Goal: Task Accomplishment & Management: Use online tool/utility

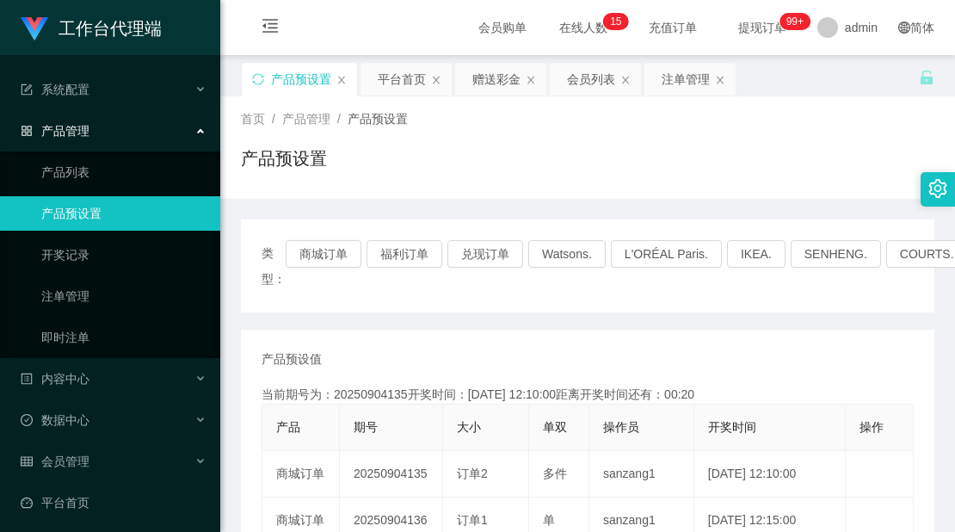
scroll to position [86, 0]
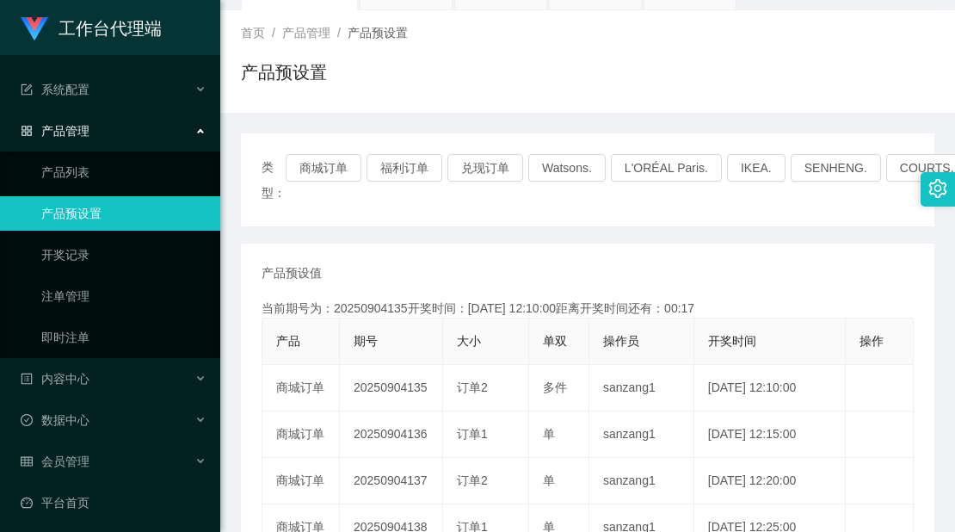
drag, startPoint x: 692, startPoint y: 234, endPoint x: 728, endPoint y: 187, distance: 59.5
click at [692, 234] on div "类型： 商城订单 福利订单 兑现订单 Watsons. L'ORÉAL Paris. IKEA. [GEOGRAPHIC_DATA]. COURTS. 产品预…" at bounding box center [587, 518] width 693 height 771
click at [109, 290] on link "注单管理" at bounding box center [123, 296] width 165 height 34
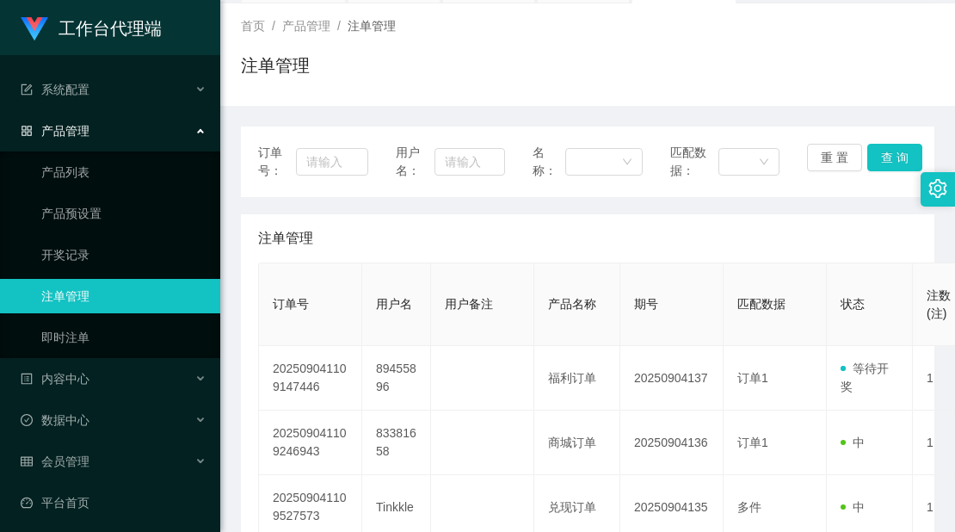
scroll to position [86, 0]
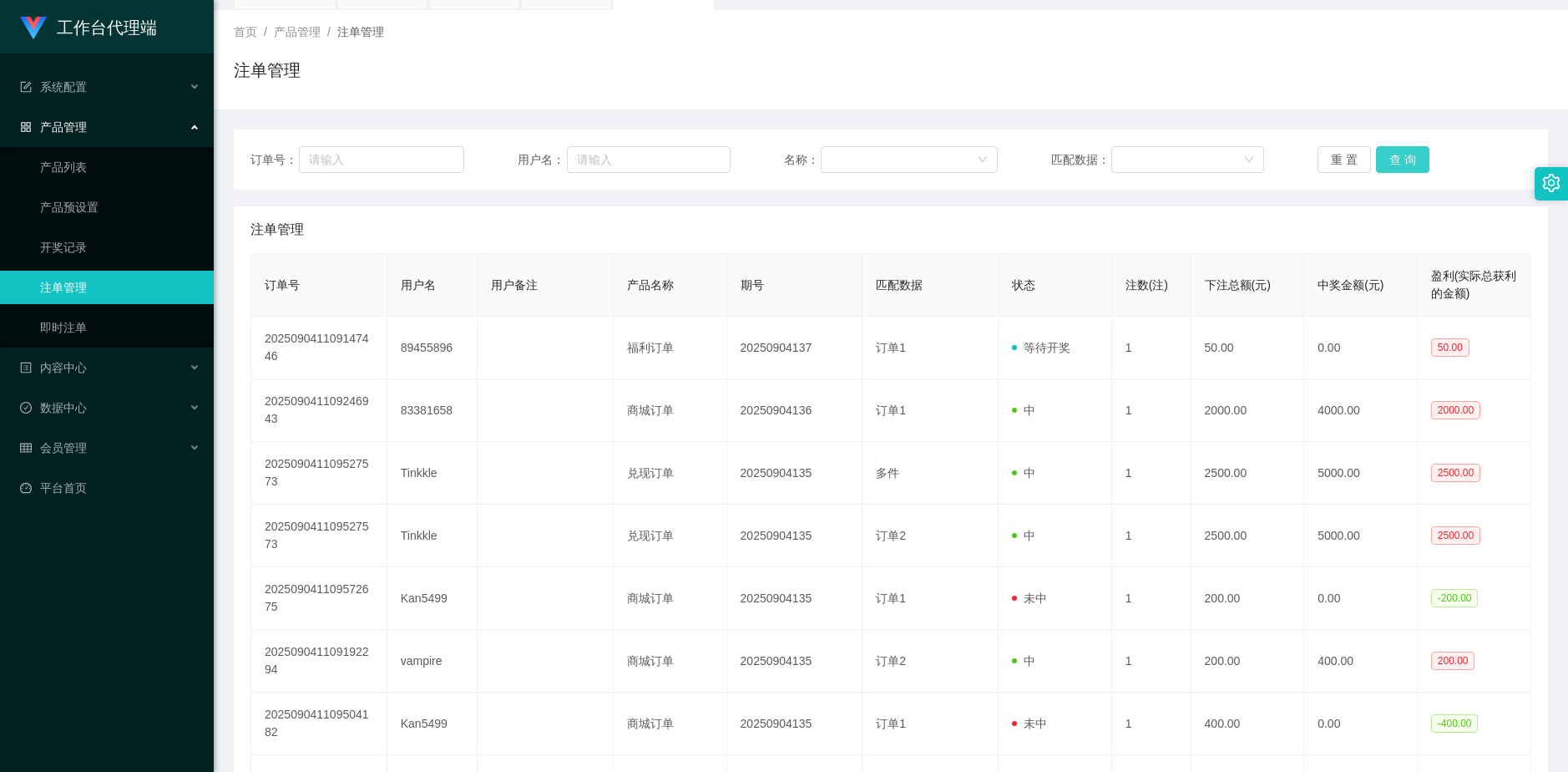
click at [926, 150] on button "查 询" at bounding box center [1402, 160] width 53 height 27
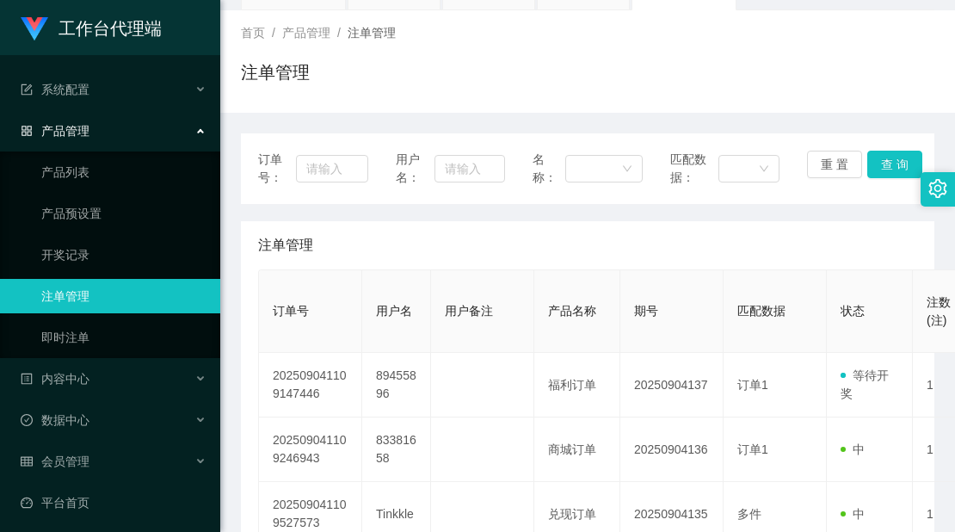
click at [689, 68] on div "注单管理" at bounding box center [587, 79] width 693 height 40
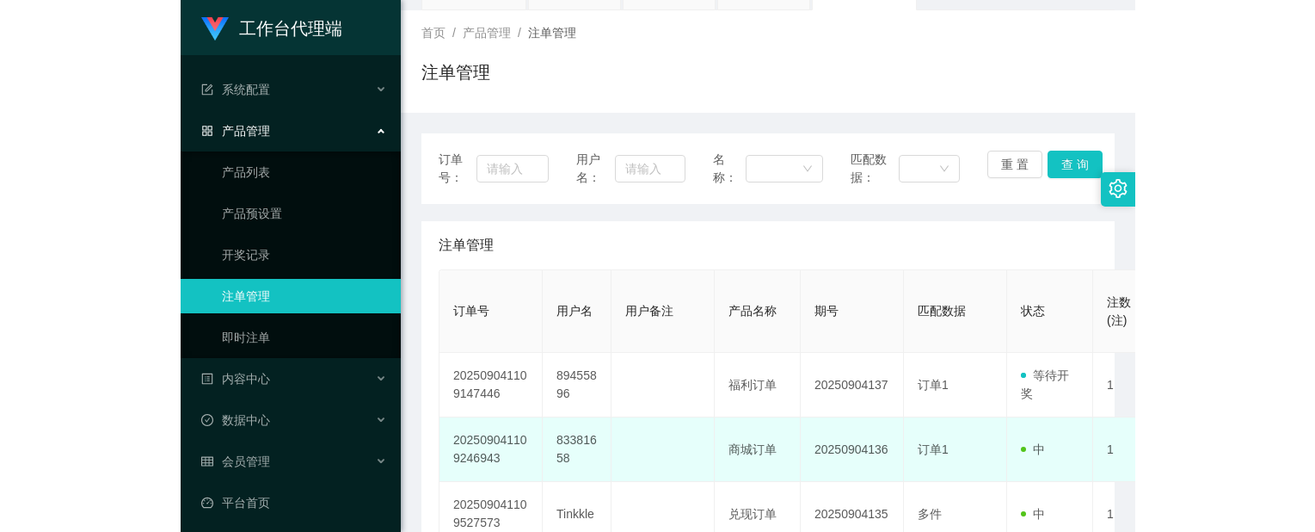
scroll to position [172, 0]
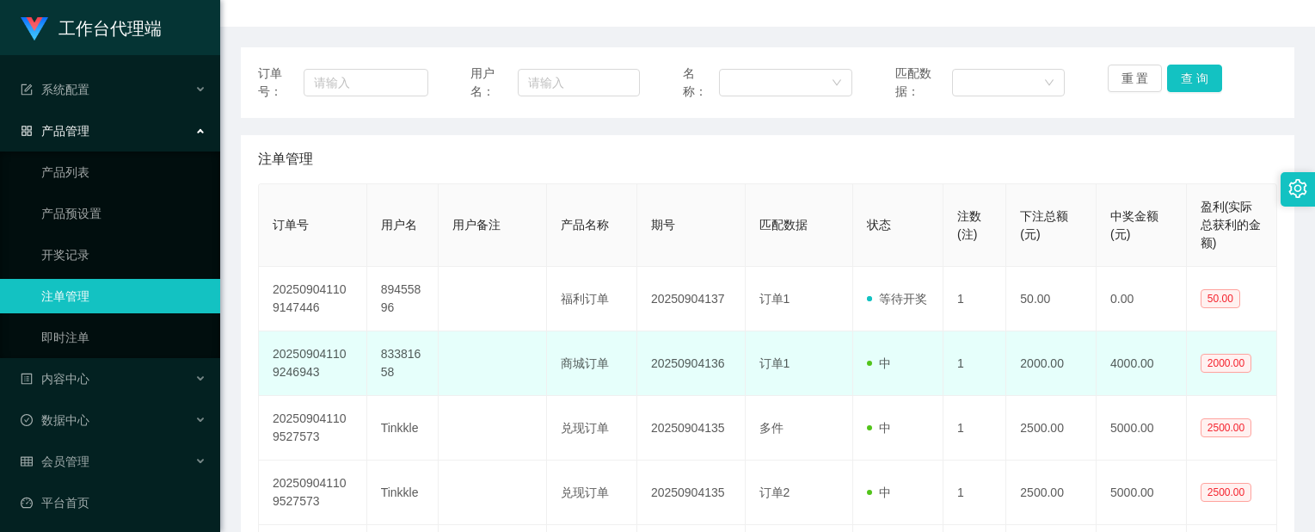
click at [401, 359] on td "83381658" at bounding box center [403, 363] width 72 height 65
copy td "83381658"
click at [401, 359] on td "83381658" at bounding box center [403, 363] width 72 height 65
copy td "83381658"
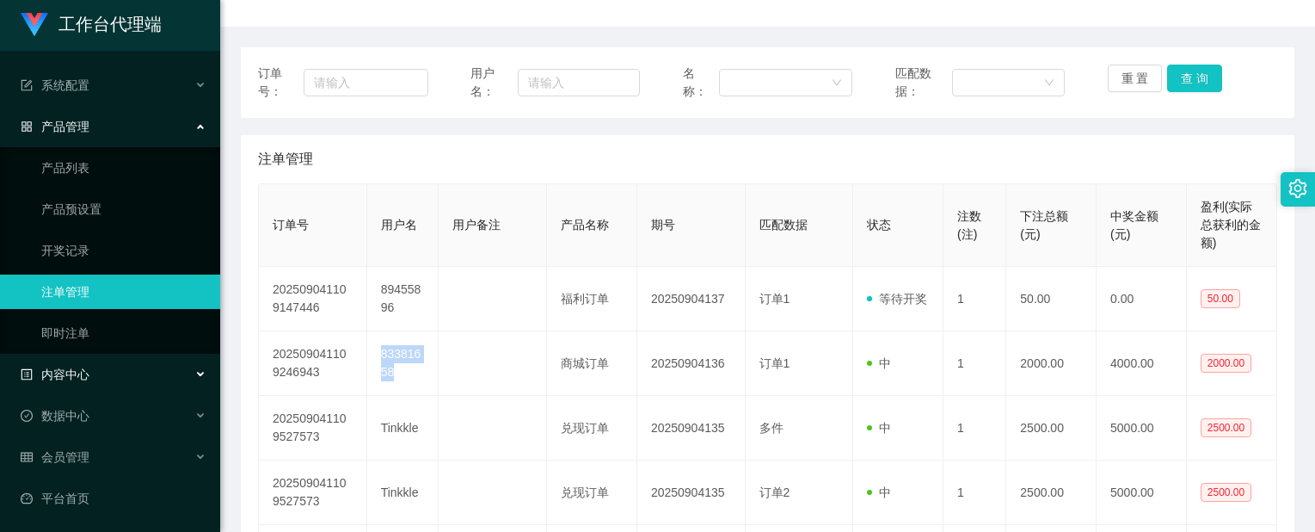
scroll to position [5, 0]
click at [69, 501] on link "平台首页" at bounding box center [114, 497] width 186 height 34
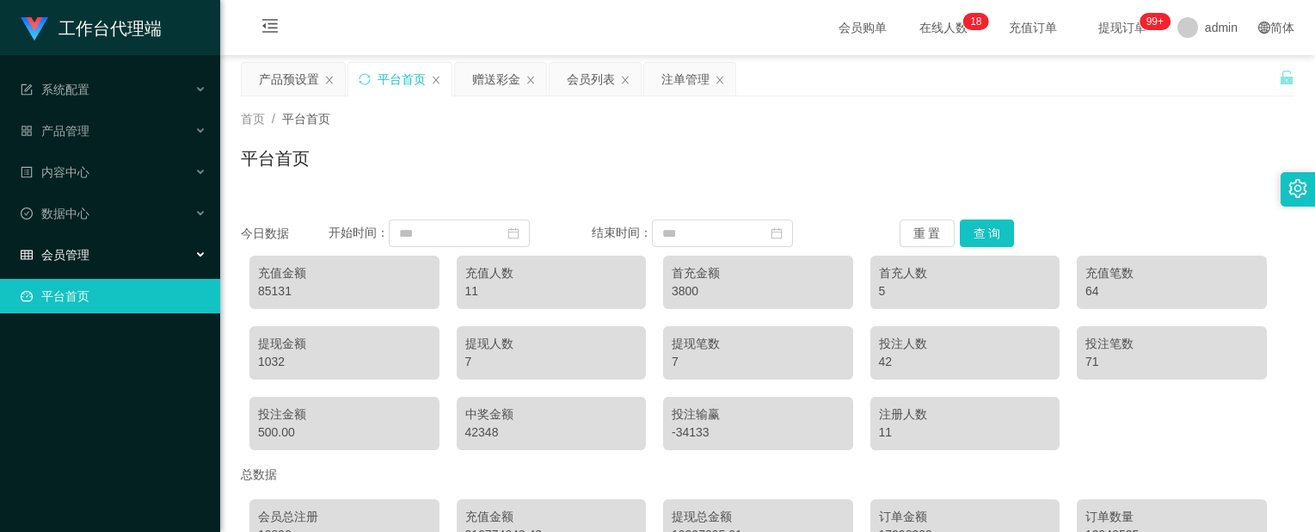
click at [108, 256] on div "会员管理" at bounding box center [110, 254] width 220 height 34
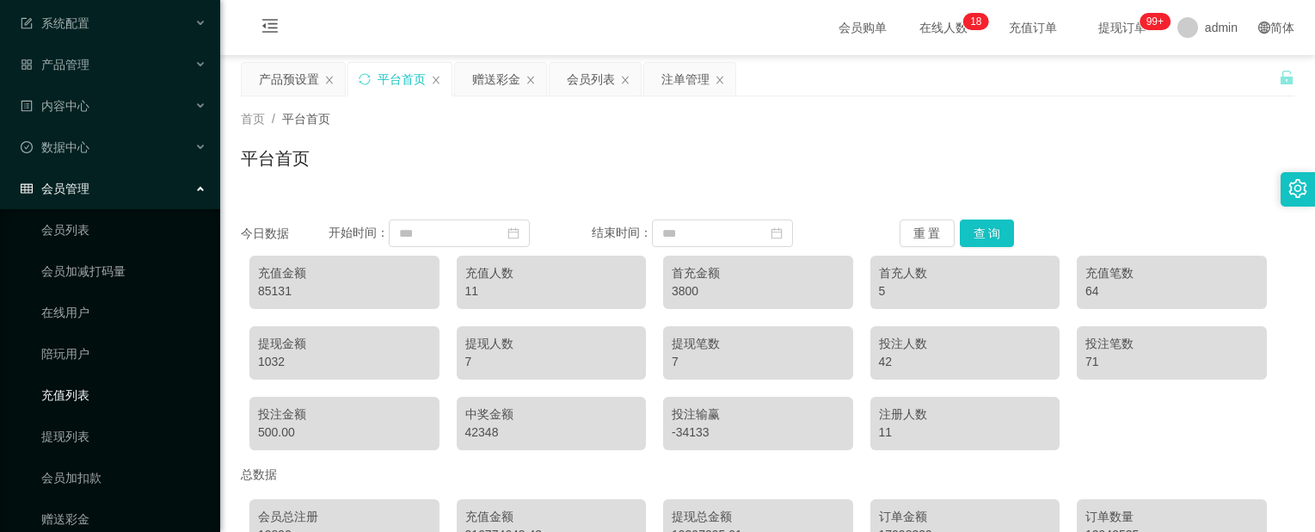
scroll to position [129, 0]
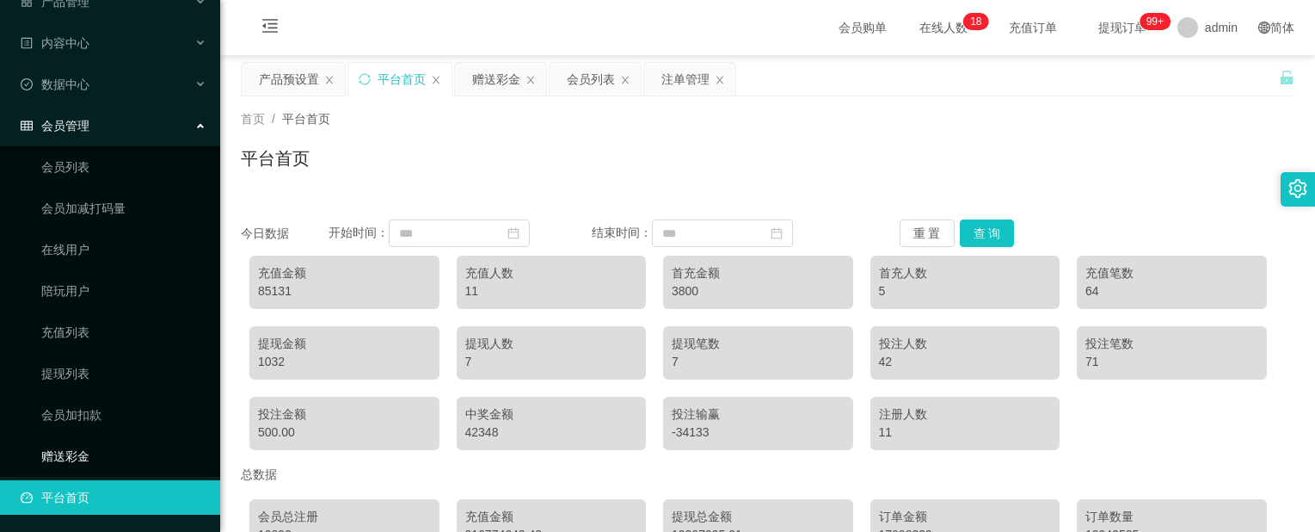
click at [88, 457] on link "赠送彩金" at bounding box center [123, 456] width 165 height 34
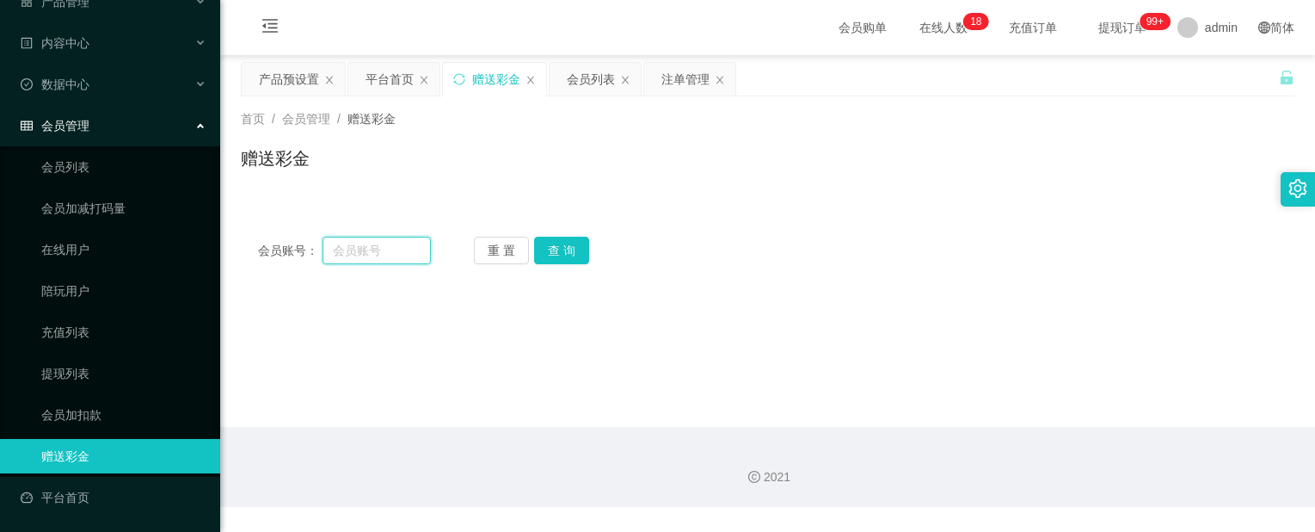
click at [396, 252] on input "text" at bounding box center [377, 251] width 108 height 28
paste input "83381658"
drag, startPoint x: 555, startPoint y: 243, endPoint x: 554, endPoint y: 254, distance: 10.4
click at [556, 243] on button "查 询" at bounding box center [561, 251] width 55 height 28
click at [403, 245] on input "83381658" at bounding box center [377, 251] width 108 height 28
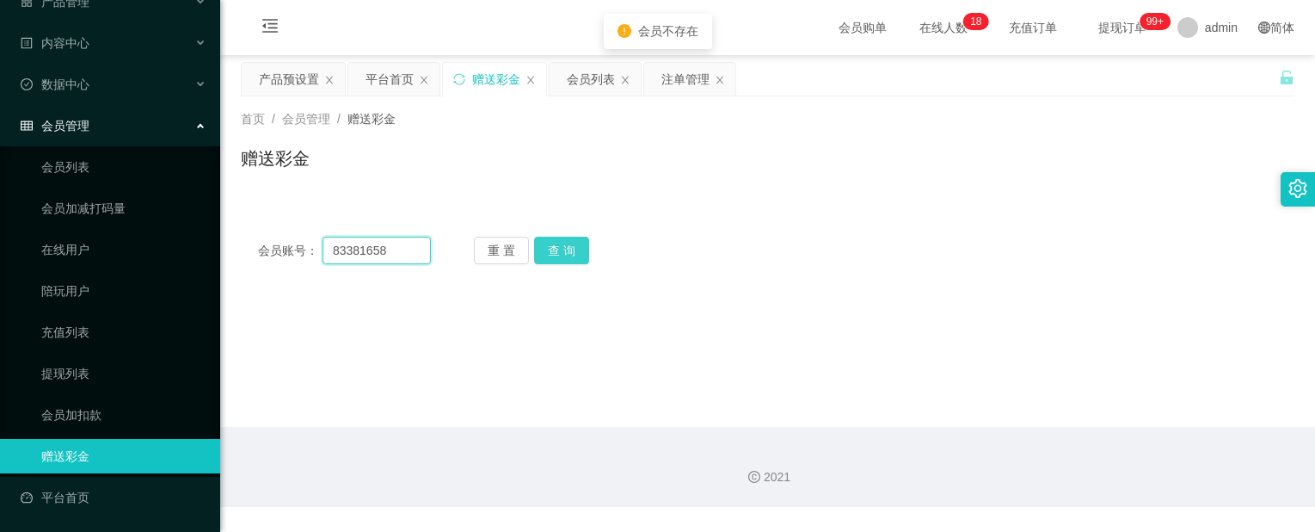
type input "83381658"
click at [550, 245] on button "查 询" at bounding box center [561, 251] width 55 height 28
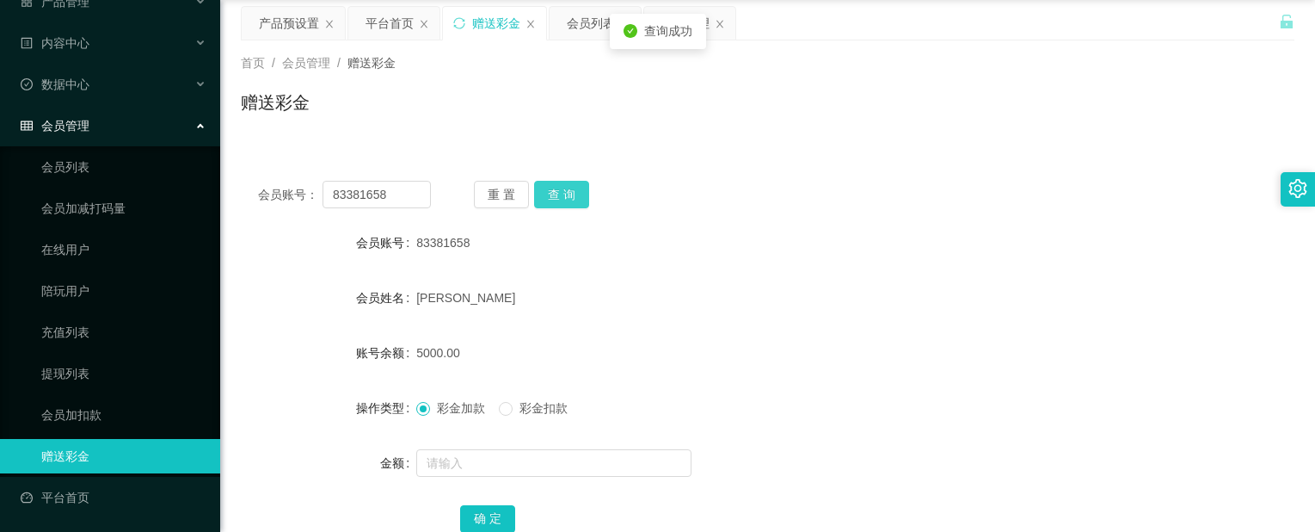
scroll to position [86, 0]
